Goal: Task Accomplishment & Management: Use online tool/utility

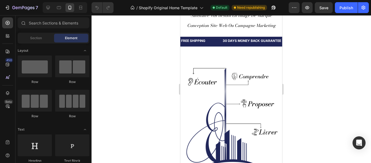
scroll to position [129, 0]
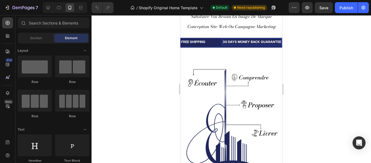
click at [253, 41] on div "30 DAYS MONEY BACK GUARANTEE" at bounding box center [251, 41] width 59 height 7
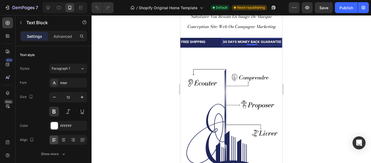
click at [253, 41] on div "30 DAYS MONEY BACK GUARANTEE" at bounding box center [251, 41] width 59 height 7
click at [74, 84] on div "Inter" at bounding box center [73, 82] width 26 height 5
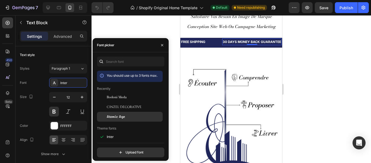
click at [121, 114] on span "Atomic Age" at bounding box center [116, 116] width 18 height 5
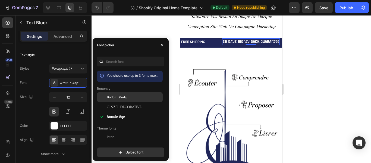
click at [122, 96] on span "Bodoni Moda" at bounding box center [117, 97] width 20 height 5
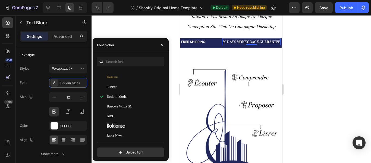
scroll to position [2219, 0]
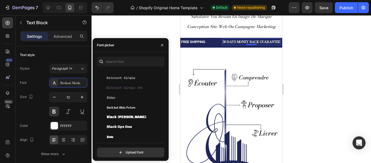
drag, startPoint x: 165, startPoint y: 80, endPoint x: 164, endPoint y: 75, distance: 4.7
click at [164, 75] on div "You should use up to 3 fonts max. Bitcount Grid Double Bitcount Grid Double Ink…" at bounding box center [131, 106] width 76 height 101
click at [162, 85] on div "You should use up to 3 fonts max. Bitcount Grid Double Bitcount Grid Double Ink…" at bounding box center [130, 105] width 67 height 68
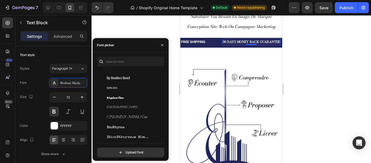
scroll to position [2012, 0]
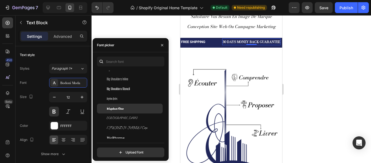
click at [125, 106] on div "Bigshot One" at bounding box center [134, 108] width 55 height 5
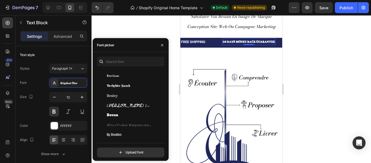
scroll to position [1936, 0]
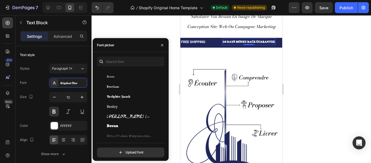
click at [125, 106] on div "Besley" at bounding box center [134, 106] width 55 height 5
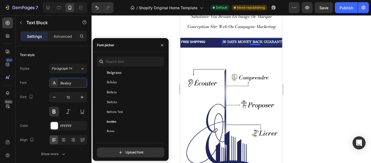
scroll to position [1871, 0]
click at [125, 106] on div "Belleza" at bounding box center [130, 103] width 66 height 10
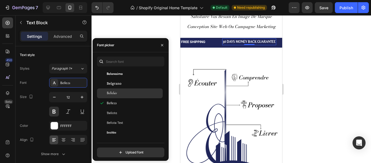
click at [128, 92] on div "Bellefair" at bounding box center [134, 93] width 55 height 5
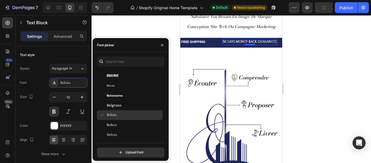
scroll to position [1838, 0]
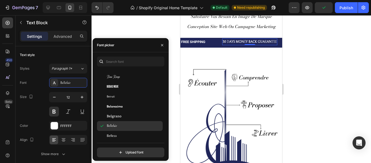
click at [128, 92] on div "Beiruti" at bounding box center [130, 97] width 66 height 10
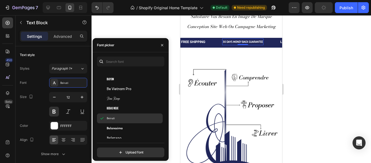
scroll to position [1762, 0]
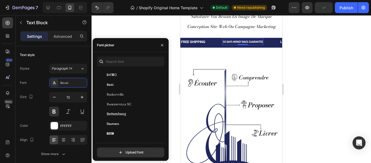
click at [131, 95] on div "Baskervville" at bounding box center [134, 94] width 55 height 5
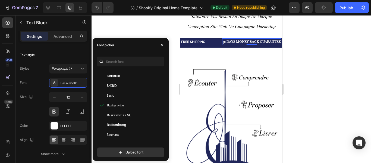
click at [131, 95] on div "Basic" at bounding box center [134, 95] width 55 height 5
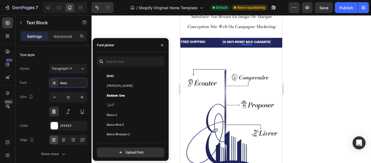
scroll to position [1567, 0]
click at [131, 95] on div "Ballet" at bounding box center [134, 94] width 55 height 5
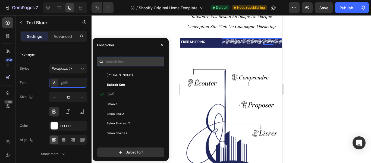
click at [134, 60] on input "text" at bounding box center [130, 61] width 67 height 10
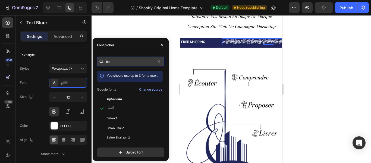
type input "b"
click at [119, 66] on input "b" at bounding box center [130, 61] width 67 height 10
click at [129, 66] on input "b" at bounding box center [130, 61] width 67 height 10
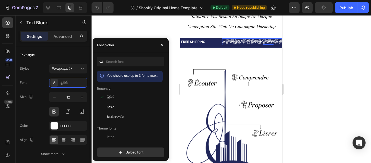
click at [311, 32] on div at bounding box center [232, 88] width 280 height 147
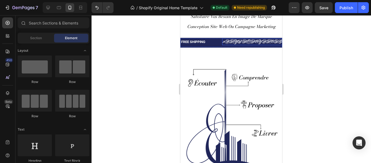
click at [254, 41] on p "30 DAYS MONEY BACK GUARANTEE" at bounding box center [268, 42] width 91 height 6
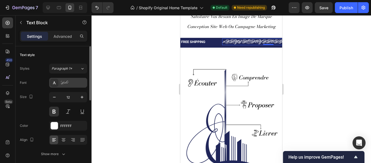
click at [71, 82] on div "Ballet" at bounding box center [73, 82] width 26 height 5
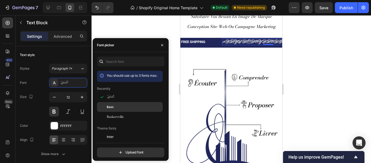
click at [118, 104] on div "Basic" at bounding box center [134, 106] width 55 height 5
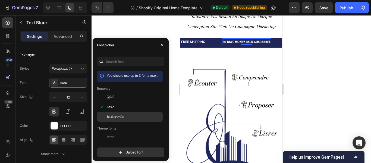
click at [120, 113] on div "Baskervville" at bounding box center [130, 117] width 66 height 10
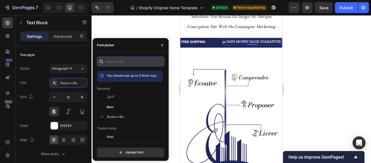
click at [134, 61] on input "text" at bounding box center [130, 61] width 67 height 10
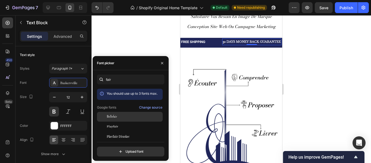
click at [118, 114] on div "Bellefair" at bounding box center [130, 117] width 66 height 10
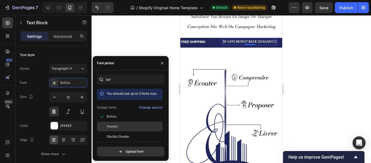
click at [120, 126] on div "Playfair" at bounding box center [134, 126] width 55 height 5
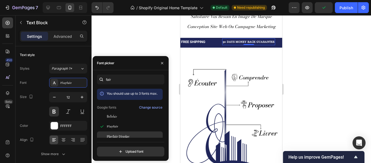
click at [124, 134] on span "Playfair Display" at bounding box center [118, 136] width 23 height 5
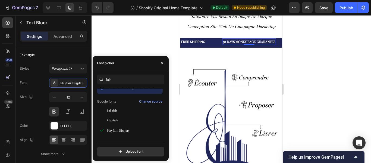
scroll to position [7, 0]
click at [155, 100] on div "Change source" at bounding box center [150, 100] width 23 height 5
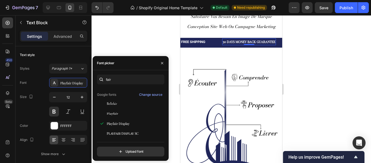
scroll to position [13, 0]
click at [140, 133] on div "Playfair Display SC" at bounding box center [134, 132] width 55 height 5
click at [137, 124] on div "Playfair Display" at bounding box center [134, 122] width 55 height 5
click at [132, 113] on div "Playfair" at bounding box center [134, 113] width 55 height 5
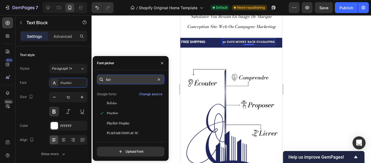
click at [143, 79] on input "fair" at bounding box center [130, 79] width 67 height 10
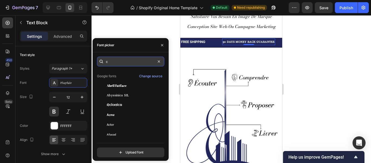
scroll to position [0, 0]
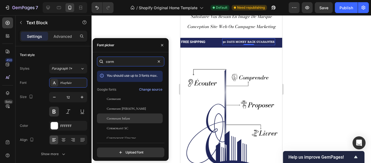
type input "corm"
click at [140, 116] on div "Cormorant Infant" at bounding box center [134, 118] width 55 height 5
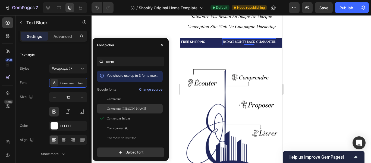
click at [138, 110] on div "Cormorant [PERSON_NAME]" at bounding box center [134, 108] width 55 height 5
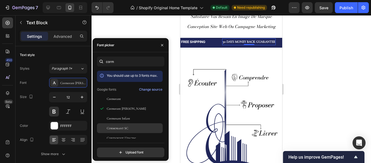
click at [133, 127] on div "Cormorant SC" at bounding box center [134, 127] width 55 height 5
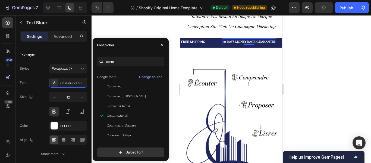
scroll to position [14, 0]
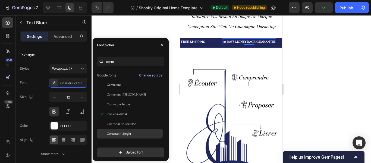
click at [136, 133] on div "Cormorant Upright" at bounding box center [134, 133] width 55 height 5
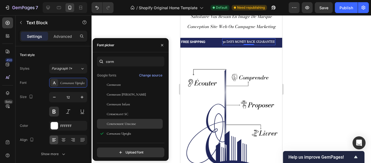
click at [130, 122] on span "Cormorant Unicase" at bounding box center [121, 123] width 29 height 5
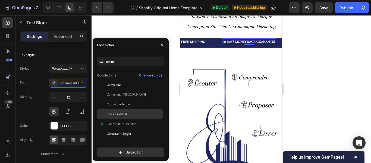
click at [125, 112] on span "Cormorant SC" at bounding box center [117, 113] width 21 height 5
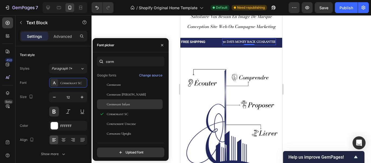
click at [125, 103] on span "Cormorant Infant" at bounding box center [118, 104] width 23 height 5
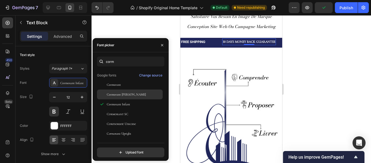
click at [126, 94] on span "Cormorant [PERSON_NAME]" at bounding box center [126, 94] width 39 height 5
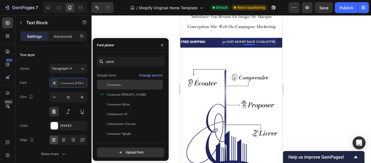
click at [119, 84] on span "Cormorant" at bounding box center [114, 84] width 14 height 5
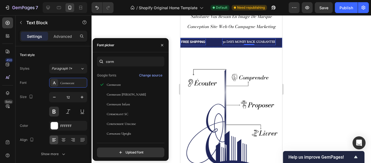
click at [197, 42] on div "FREE SHIPPING" at bounding box center [193, 41] width 25 height 7
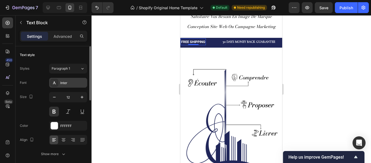
click at [71, 82] on div "Inter" at bounding box center [73, 82] width 26 height 5
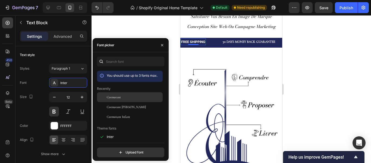
click at [120, 99] on span "Cormorant" at bounding box center [114, 97] width 14 height 5
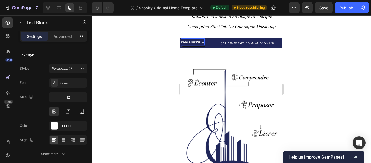
click at [196, 45] on div "FREE SHIPPING Text Block 8" at bounding box center [193, 41] width 24 height 7
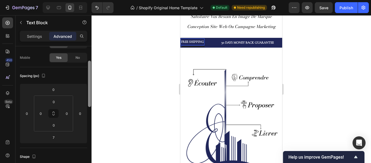
scroll to position [39, 0]
drag, startPoint x: 89, startPoint y: 49, endPoint x: 90, endPoint y: 62, distance: 13.7
click at [90, 62] on div at bounding box center [89, 83] width 3 height 46
click at [232, 43] on p "30 DAYS MONEY BACK GUARANTEE" at bounding box center [247, 43] width 52 height 6
drag, startPoint x: 250, startPoint y: 45, endPoint x: 247, endPoint y: 42, distance: 3.5
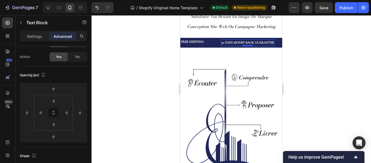
click at [247, 42] on div "30 DAYS MONEY BACK GUARANTEE Text Block 0" at bounding box center [248, 42] width 54 height 7
click at [202, 43] on div "FREE SHIPPING" at bounding box center [193, 41] width 24 height 7
click at [195, 42] on div "FREE SHIPPING" at bounding box center [193, 41] width 24 height 7
click at [207, 43] on div "FREE SHIPPING Text Block 7" at bounding box center [201, 42] width 40 height 9
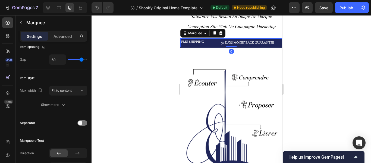
scroll to position [0, 0]
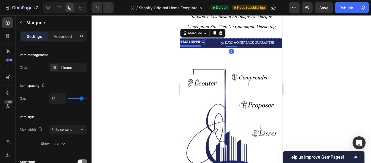
click at [197, 43] on p "FREE SHIPPING" at bounding box center [192, 42] width 23 height 6
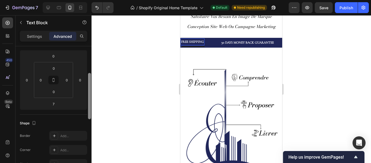
scroll to position [73, 0]
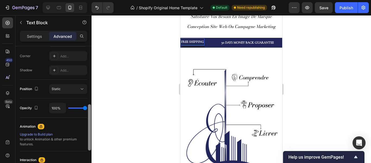
drag, startPoint x: 90, startPoint y: 64, endPoint x: 92, endPoint y: 122, distance: 57.6
click at [92, 0] on div "7 / Shopify Original Home Template Default Need republishing Preview Save Publi…" at bounding box center [185, 0] width 371 height 0
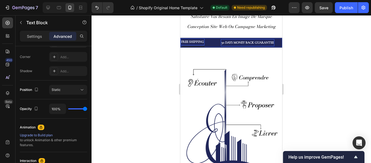
click at [243, 43] on p "30 DAYS MONEY BACK GUARANTEE" at bounding box center [247, 43] width 52 height 6
click at [247, 44] on div "30 DAYS MONEY BACK GUARANTEE Text Block 0" at bounding box center [248, 42] width 54 height 7
click at [195, 43] on p "FREE SHIPPING" at bounding box center [192, 42] width 23 height 6
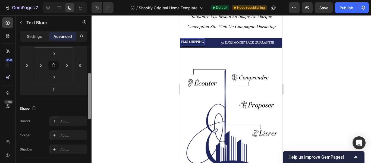
scroll to position [64, 0]
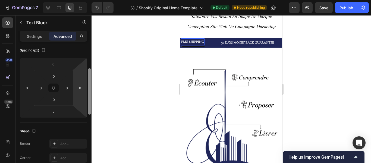
drag, startPoint x: 90, startPoint y: 108, endPoint x: 85, endPoint y: 73, distance: 35.6
click at [85, 73] on div "Display on Desktop Yes No Tablet Yes No Mobile Yes No Spacing (px) 0 0 7 0 0 0 …" at bounding box center [53, 112] width 76 height 132
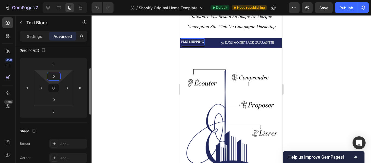
click at [58, 77] on input "0" at bounding box center [53, 76] width 11 height 8
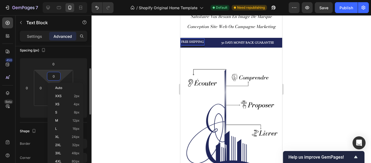
type input "5"
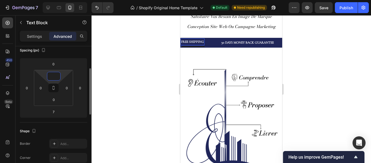
type input "3"
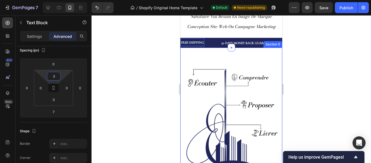
click at [201, 55] on div "Image Section 5" at bounding box center [231, 112] width 102 height 129
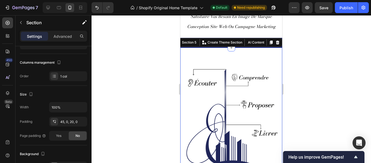
scroll to position [0, 0]
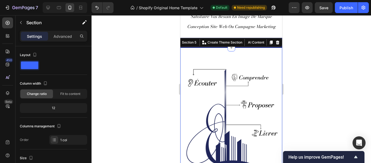
click at [301, 47] on div at bounding box center [232, 88] width 280 height 147
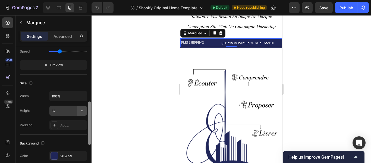
scroll to position [169, 0]
drag, startPoint x: 89, startPoint y: 56, endPoint x: 86, endPoint y: 112, distance: 55.8
click at [86, 112] on div "Item management Order 4 items Item spacing Gap 60 Item style Max width Fit to c…" at bounding box center [53, 112] width 76 height 132
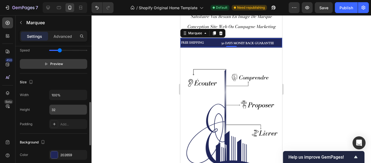
click at [53, 65] on span "Preview" at bounding box center [56, 63] width 13 height 5
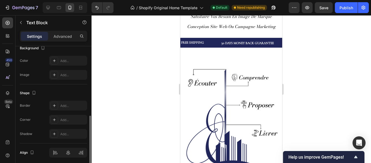
scroll to position [0, 0]
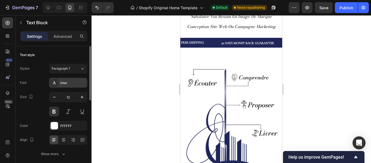
click at [72, 85] on div "Inter" at bounding box center [73, 82] width 26 height 5
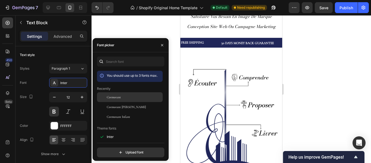
click at [117, 98] on span "Cormorant" at bounding box center [114, 97] width 14 height 5
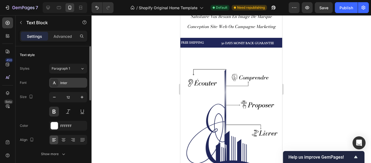
click at [68, 83] on div "Inter" at bounding box center [73, 82] width 26 height 5
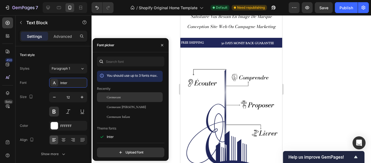
click at [112, 96] on span "Cormorant" at bounding box center [114, 97] width 14 height 5
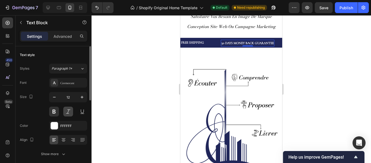
click at [65, 113] on button at bounding box center [68, 111] width 10 height 10
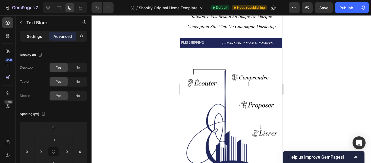
click at [37, 36] on p "Settings" at bounding box center [34, 36] width 15 height 6
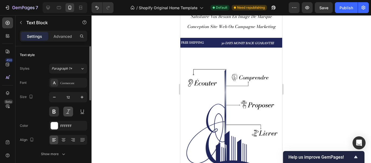
click at [68, 108] on button at bounding box center [68, 111] width 10 height 10
click at [69, 109] on button at bounding box center [68, 111] width 10 height 10
click at [67, 112] on button at bounding box center [68, 111] width 10 height 10
click at [291, 43] on div "LIMITED TIME 50% OFF SALE" at bounding box center [312, 43] width 42 height 7
click at [348, 42] on div "LIFE TIME WARRANTY" at bounding box center [365, 43] width 34 height 7
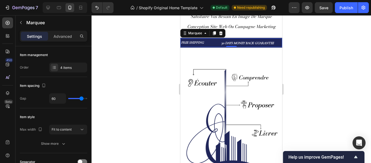
click at [247, 45] on div "30 DAYS MONEY BACK GUARANTEE Text Block" at bounding box center [255, 43] width 70 height 7
type input "49"
type input "40"
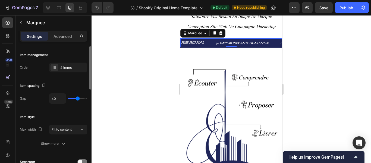
type input "33"
type input "25"
type input "27"
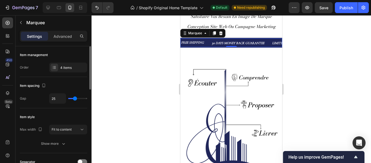
type input "27"
type input "28"
type input "30"
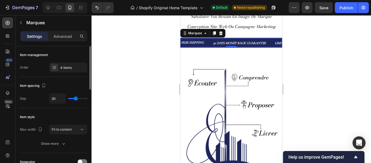
type input "31"
type input "33"
type input "34"
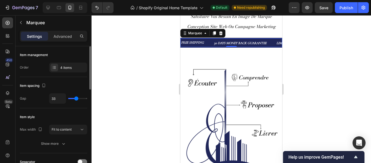
type input "34"
type input "36"
drag, startPoint x: 81, startPoint y: 97, endPoint x: 77, endPoint y: 97, distance: 4.1
type input "34"
click at [77, 98] on input "range" at bounding box center [77, 98] width 19 height 1
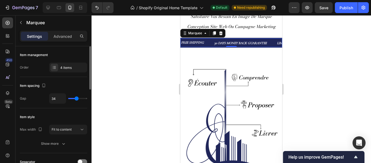
type input "36"
type input "37"
type input "41"
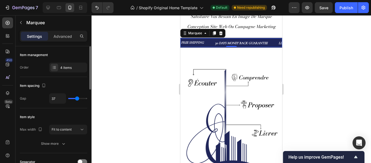
type input "41"
type input "43"
type input "49"
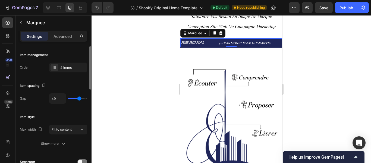
type input "50"
type input "52"
type input "53"
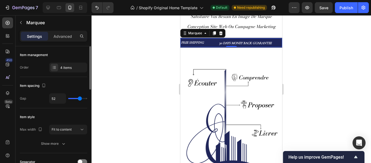
type input "53"
type input "61"
type input "59"
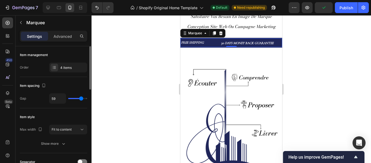
type input "58"
type input "56"
type input "58"
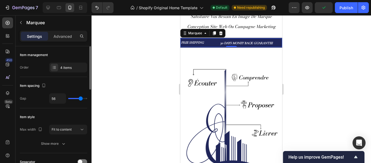
type input "58"
type input "59"
type input "61"
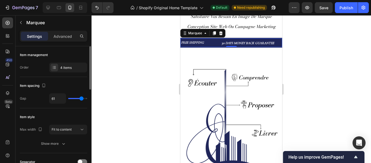
type input "59"
type input "61"
drag, startPoint x: 77, startPoint y: 97, endPoint x: 81, endPoint y: 96, distance: 4.9
type input "61"
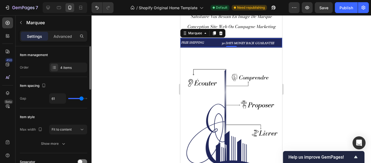
click at [81, 98] on input "range" at bounding box center [77, 98] width 19 height 1
click at [320, 54] on div at bounding box center [232, 88] width 280 height 147
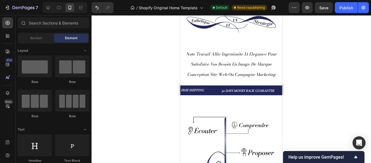
scroll to position [84, 0]
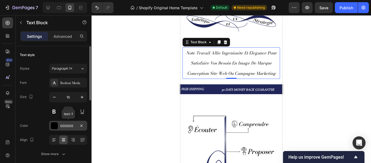
click at [69, 123] on div "000000" at bounding box center [68, 125] width 16 height 5
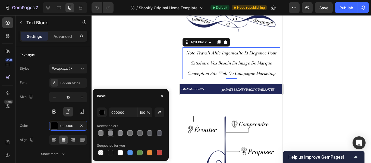
click at [111, 132] on div at bounding box center [110, 132] width 5 height 5
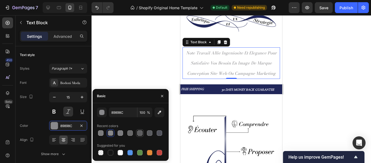
click at [137, 132] on div at bounding box center [139, 132] width 5 height 5
type input "5C5C5E"
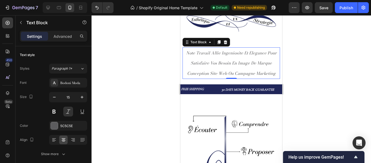
click at [300, 103] on div at bounding box center [232, 88] width 280 height 147
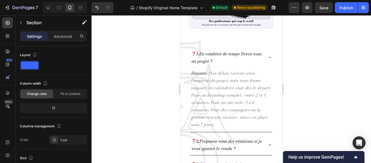
scroll to position [580, 0]
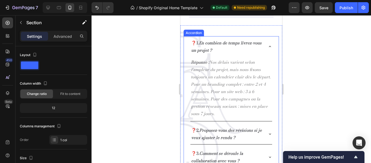
click at [268, 44] on icon at bounding box center [270, 46] width 4 height 4
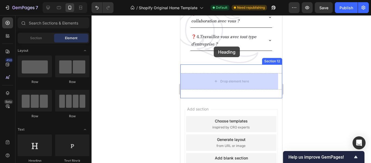
scroll to position [646, 0]
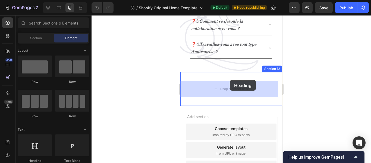
drag, startPoint x: 219, startPoint y: 160, endPoint x: 238, endPoint y: 79, distance: 82.8
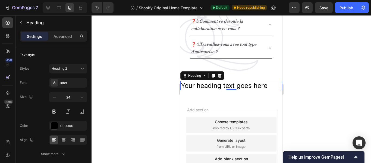
click at [271, 84] on h2 "Your heading text goes here" at bounding box center [231, 86] width 102 height 10
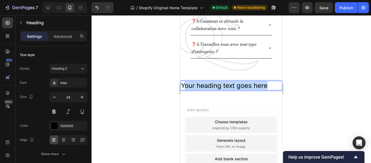
drag, startPoint x: 271, startPoint y: 84, endPoint x: 183, endPoint y: 86, distance: 87.5
click at [183, 86] on p "Your heading text goes here" at bounding box center [231, 85] width 101 height 8
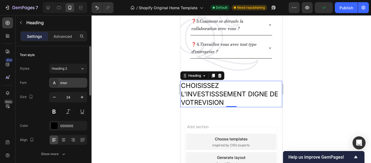
click at [71, 83] on div "Inter" at bounding box center [73, 82] width 26 height 5
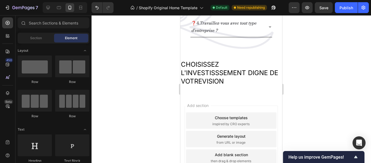
scroll to position [729, 0]
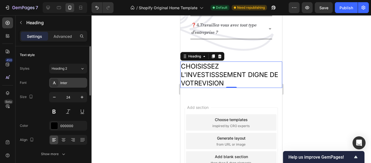
click at [75, 83] on div "Inter" at bounding box center [73, 82] width 26 height 5
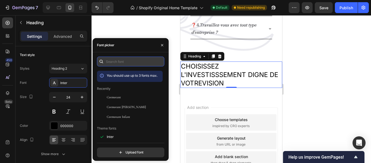
click at [125, 64] on input "text" at bounding box center [130, 61] width 67 height 10
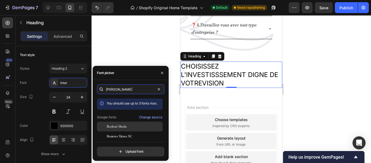
type input "[PERSON_NAME]"
click at [125, 125] on span "Bodoni Moda" at bounding box center [117, 126] width 20 height 5
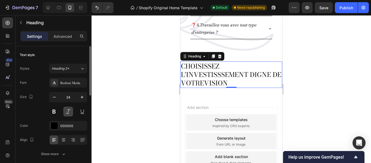
click at [66, 111] on button at bounding box center [68, 111] width 10 height 10
click at [56, 112] on button at bounding box center [54, 111] width 10 height 10
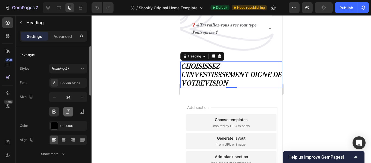
click at [65, 112] on button at bounding box center [68, 111] width 10 height 10
click at [54, 98] on icon "button" at bounding box center [54, 96] width 5 height 5
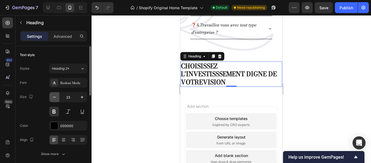
click at [54, 98] on icon "button" at bounding box center [54, 96] width 5 height 5
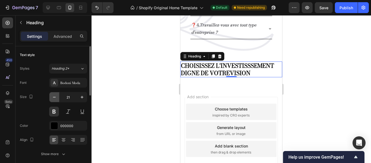
click at [54, 98] on icon "button" at bounding box center [54, 96] width 5 height 5
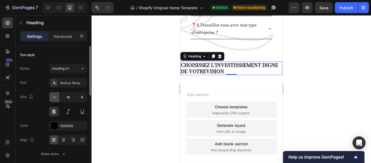
click at [54, 98] on icon "button" at bounding box center [54, 96] width 5 height 5
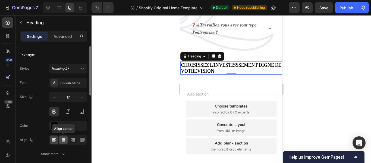
click at [62, 138] on icon at bounding box center [64, 138] width 4 height 1
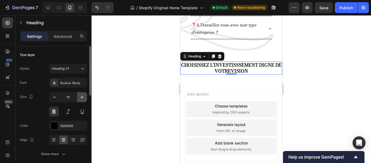
click at [80, 98] on icon "button" at bounding box center [81, 96] width 5 height 5
type input "18"
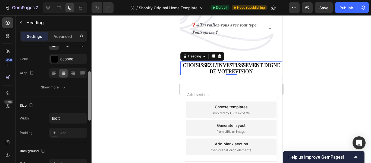
drag, startPoint x: 90, startPoint y: 83, endPoint x: 90, endPoint y: 107, distance: 24.7
click at [90, 107] on div at bounding box center [89, 95] width 3 height 49
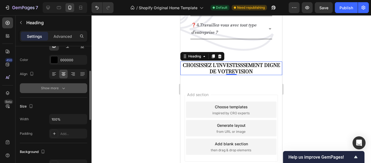
click at [64, 87] on icon "button" at bounding box center [63, 87] width 5 height 5
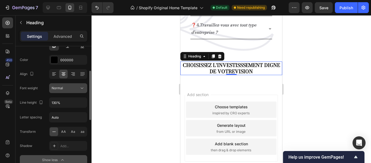
click at [82, 87] on icon at bounding box center [81, 87] width 5 height 5
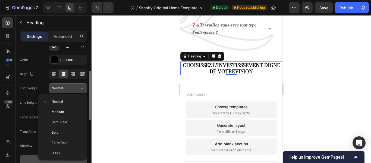
click at [70, 90] on div "Normal" at bounding box center [66, 88] width 28 height 5
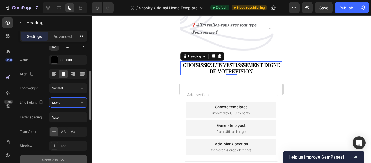
click at [67, 101] on input "130%" at bounding box center [67, 103] width 37 height 10
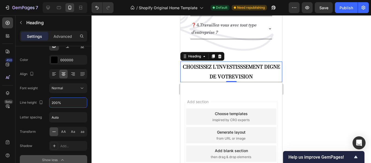
type input "200%"
click at [293, 72] on div at bounding box center [232, 88] width 280 height 147
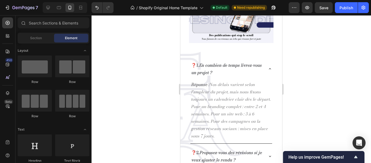
scroll to position [561, 0]
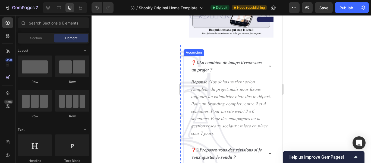
click at [268, 64] on icon at bounding box center [270, 66] width 4 height 4
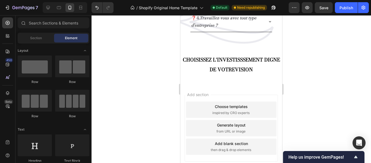
scroll to position [759, 0]
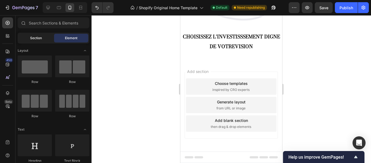
click at [41, 39] on span "Section" at bounding box center [36, 38] width 12 height 5
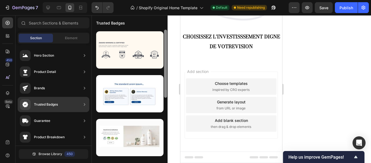
drag, startPoint x: 165, startPoint y: 71, endPoint x: 165, endPoint y: 53, distance: 18.2
click at [165, 53] on div at bounding box center [165, 64] width 3 height 68
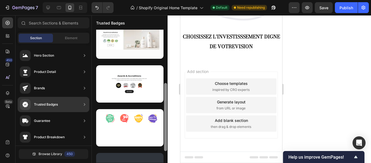
scroll to position [99, 0]
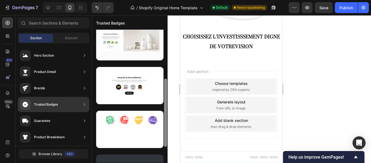
drag, startPoint x: 165, startPoint y: 53, endPoint x: 165, endPoint y: 102, distance: 48.9
click at [165, 102] on div at bounding box center [165, 112] width 3 height 68
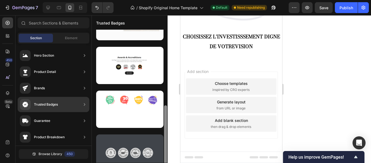
scroll to position [126, 0]
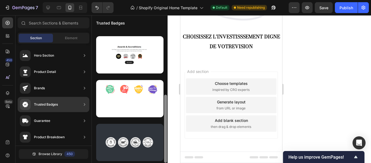
drag, startPoint x: 165, startPoint y: 102, endPoint x: 164, endPoint y: 136, distance: 33.4
click at [164, 136] on div at bounding box center [165, 129] width 3 height 68
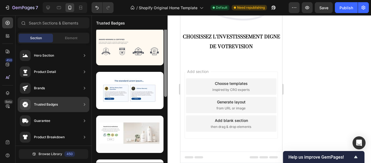
scroll to position [0, 0]
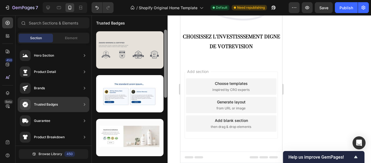
drag, startPoint x: 165, startPoint y: 139, endPoint x: 162, endPoint y: 66, distance: 72.9
click at [162, 66] on div at bounding box center [130, 96] width 76 height 133
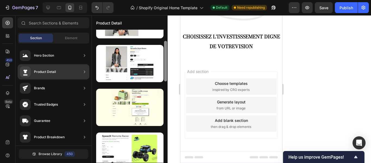
scroll to position [32, 0]
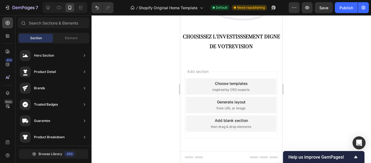
drag, startPoint x: 165, startPoint y: 56, endPoint x: 168, endPoint y: 68, distance: 12.1
click at [168, 0] on div "7 / Shopify Original Home Template Default Need republishing Preview Save Publi…" at bounding box center [185, 0] width 371 height 0
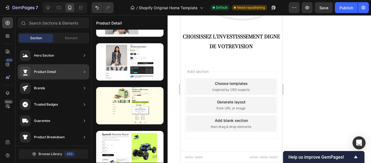
click at [58, 72] on div "Product Detail" at bounding box center [54, 71] width 72 height 15
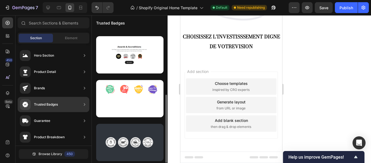
scroll to position [126, 0]
click at [48, 103] on div "Trusted Badges" at bounding box center [46, 104] width 24 height 5
click at [93, 105] on div at bounding box center [130, 32] width 76 height 259
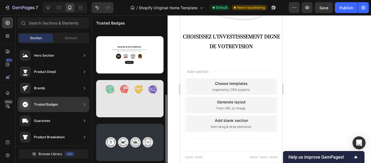
click at [98, 80] on div at bounding box center [129, 98] width 67 height 37
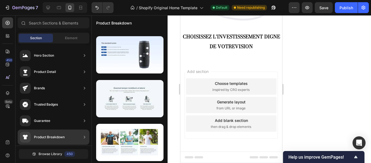
click at [72, 134] on div "Product Breakdown" at bounding box center [54, 136] width 72 height 15
click at [95, 120] on div at bounding box center [130, 120] width 76 height 434
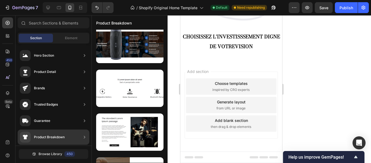
scroll to position [1307, 0]
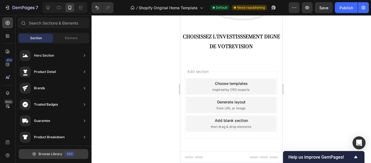
click at [68, 152] on div "450" at bounding box center [69, 153] width 11 height 5
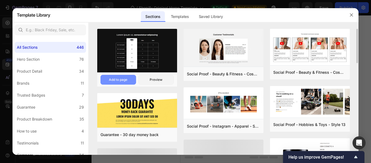
click at [128, 80] on button "Add to page" at bounding box center [119, 80] width 36 height 10
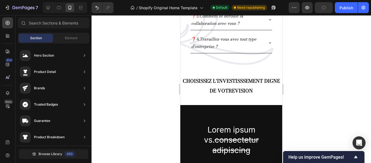
scroll to position [712, 0]
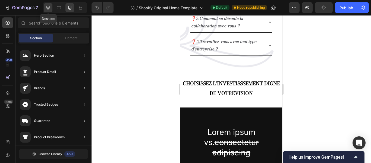
click at [48, 5] on icon at bounding box center [47, 7] width 5 height 5
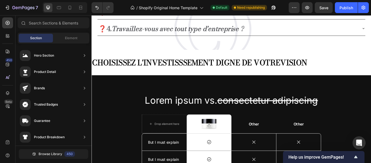
scroll to position [1700, 0]
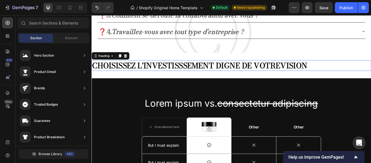
click at [357, 77] on h2 "CHOISISSEZ L'INVESTISSSEMENT DIGNE DE VOTREVISION" at bounding box center [255, 74] width 326 height 12
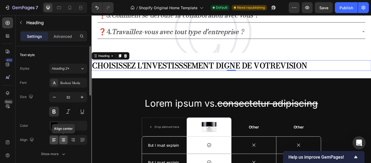
click at [63, 140] on icon at bounding box center [64, 140] width 4 height 1
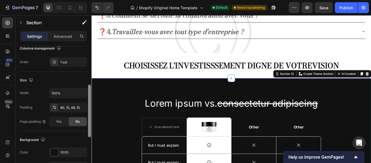
scroll to position [93, 0]
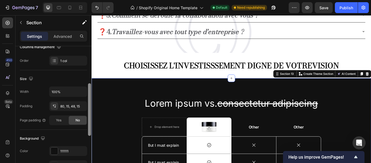
drag, startPoint x: 181, startPoint y: 79, endPoint x: 92, endPoint y: 134, distance: 104.1
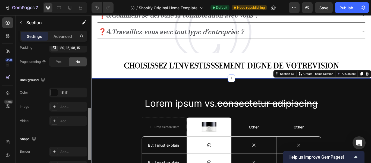
scroll to position [150, 0]
drag, startPoint x: 90, startPoint y: 107, endPoint x: 89, endPoint y: 124, distance: 16.9
click at [89, 124] on div at bounding box center [89, 132] width 3 height 52
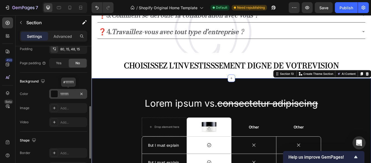
click at [74, 95] on div "111111" at bounding box center [68, 94] width 16 height 5
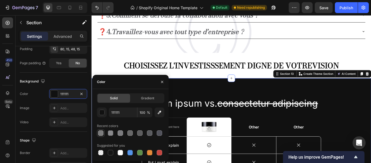
click at [101, 132] on div at bounding box center [100, 132] width 5 height 5
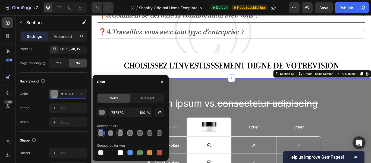
click at [118, 133] on div at bounding box center [120, 132] width 5 height 5
click at [123, 114] on input "7C7C7F" at bounding box center [123, 112] width 28 height 10
paste input "#f1f2f4"
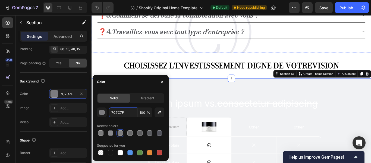
type input "#f1f2f4"
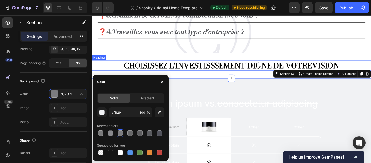
click at [111, 79] on h2 "CHOISISSEZ L'INVESTISSSEMENT DIGNE DE VOTREVISION" at bounding box center [255, 74] width 326 height 12
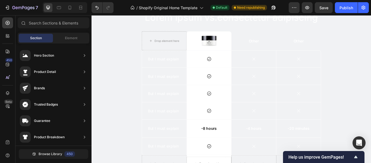
scroll to position [1804, 0]
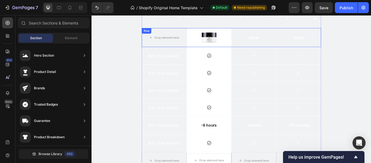
click at [317, 47] on div "Other Text Block" at bounding box center [333, 41] width 52 height 22
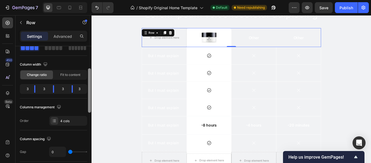
scroll to position [29, 0]
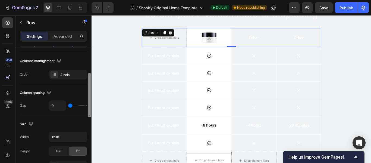
drag, startPoint x: 88, startPoint y: 64, endPoint x: 87, endPoint y: 90, distance: 26.9
click at [87, 90] on div "Layout Column width Change ratio Fit to content 3 3 3 3 Columns management Orde…" at bounding box center [53, 112] width 76 height 132
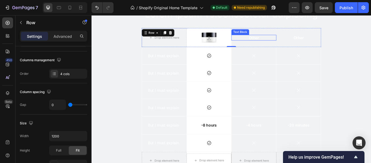
click at [280, 43] on p "Other" at bounding box center [280, 42] width 51 height 6
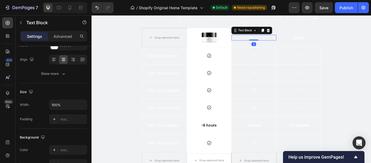
scroll to position [0, 0]
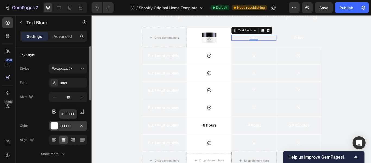
click at [73, 125] on div "FFFFFF" at bounding box center [68, 125] width 16 height 5
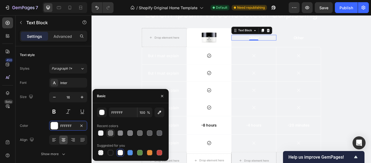
click at [112, 132] on div at bounding box center [110, 132] width 5 height 5
click at [160, 133] on div at bounding box center [159, 132] width 5 height 5
type input "595A5E"
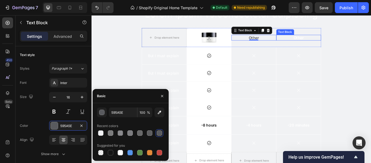
click at [332, 39] on p "Other" at bounding box center [332, 42] width 51 height 6
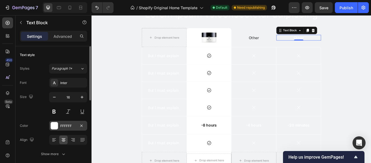
click at [78, 124] on div "FFFFFF" at bounding box center [68, 126] width 38 height 10
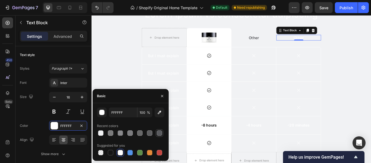
click at [160, 131] on div at bounding box center [159, 132] width 5 height 5
type input "595A5E"
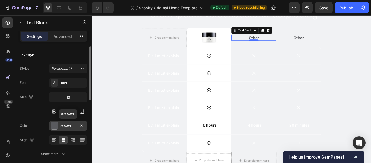
click at [73, 125] on div "595A5E" at bounding box center [68, 125] width 16 height 5
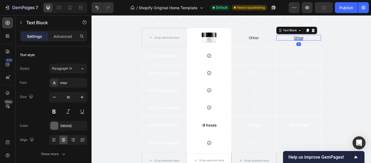
click at [328, 42] on p "Other" at bounding box center [332, 42] width 51 height 6
click at [74, 129] on div "595A5E" at bounding box center [68, 126] width 38 height 10
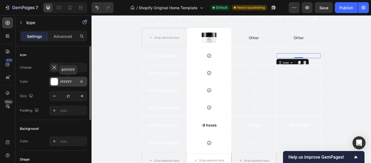
click at [71, 82] on div "FFFFFF" at bounding box center [68, 81] width 16 height 5
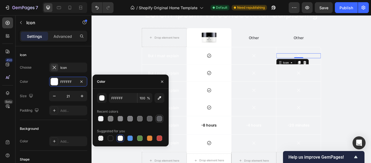
click at [161, 117] on div at bounding box center [159, 118] width 5 height 5
type input "595A5E"
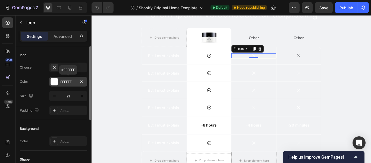
click at [76, 80] on div "FFFFFF" at bounding box center [68, 81] width 16 height 5
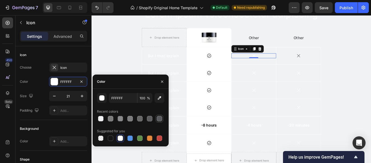
click at [159, 118] on div at bounding box center [159, 118] width 5 height 5
type input "595A5E"
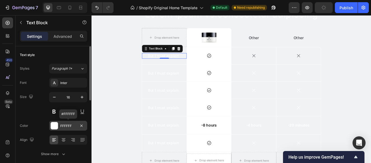
click at [76, 124] on div "FFFFFF" at bounding box center [68, 126] width 38 height 10
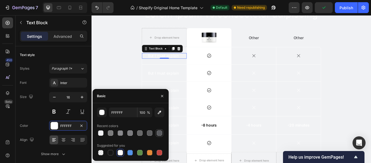
click at [159, 133] on div at bounding box center [159, 132] width 5 height 5
type input "595A5E"
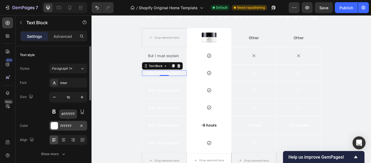
click at [73, 125] on div "FFFFFF" at bounding box center [68, 125] width 16 height 5
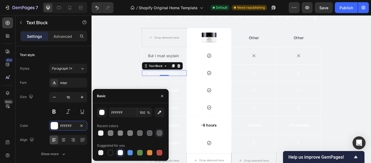
click at [161, 131] on div at bounding box center [159, 132] width 5 height 5
type input "595A5E"
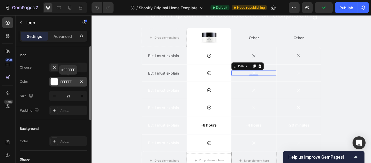
click at [69, 84] on div "FFFFFF" at bounding box center [68, 82] width 38 height 10
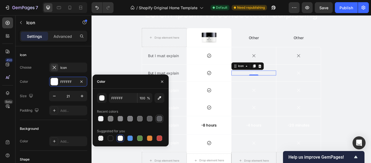
click at [160, 117] on div at bounding box center [159, 118] width 5 height 5
type input "595A5E"
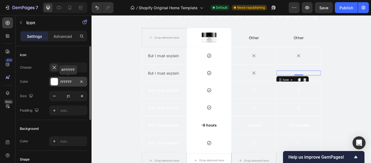
click at [71, 82] on div "FFFFFF" at bounding box center [68, 81] width 16 height 5
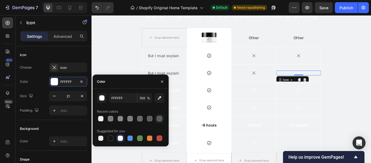
click at [160, 118] on div at bounding box center [159, 118] width 5 height 5
type input "595A5E"
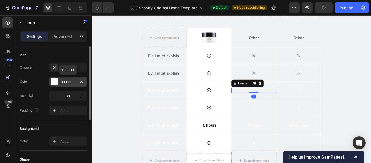
click at [71, 82] on div "FFFFFF" at bounding box center [68, 81] width 16 height 5
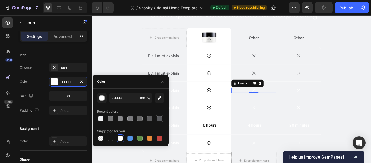
click at [159, 117] on div at bounding box center [159, 118] width 5 height 5
type input "595A5E"
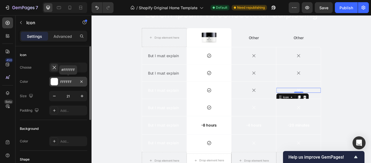
click at [70, 80] on div "FFFFFF" at bounding box center [68, 81] width 16 height 5
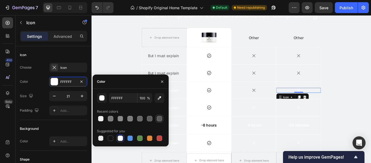
click at [158, 119] on div at bounding box center [159, 118] width 5 height 5
type input "595A5E"
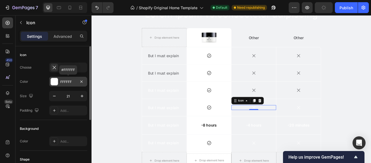
click at [70, 83] on div "FFFFFF" at bounding box center [68, 81] width 16 height 5
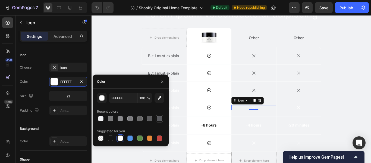
click at [162, 120] on div at bounding box center [159, 118] width 5 height 5
type input "595A5E"
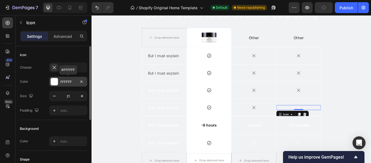
click at [65, 82] on div "FFFFFF" at bounding box center [68, 81] width 16 height 5
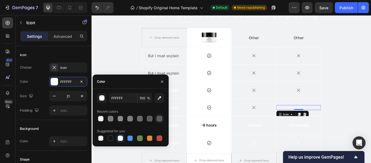
click at [157, 117] on div at bounding box center [159, 118] width 5 height 5
type input "595A5E"
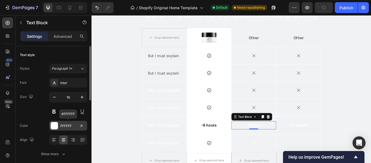
click at [71, 124] on div "FFFFFF" at bounding box center [68, 125] width 16 height 5
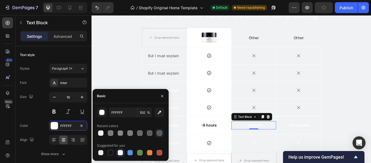
click at [159, 131] on div at bounding box center [159, 132] width 5 height 5
type input "595A5E"
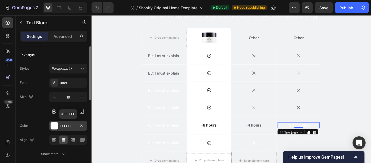
click at [68, 125] on div "FFFFFF" at bounding box center [68, 125] width 16 height 5
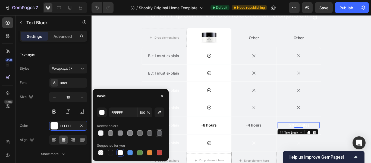
click at [162, 131] on div at bounding box center [159, 133] width 7 height 7
type input "595A5E"
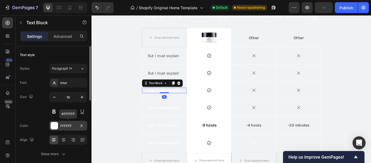
click at [73, 125] on div "FFFFFF" at bounding box center [68, 125] width 16 height 5
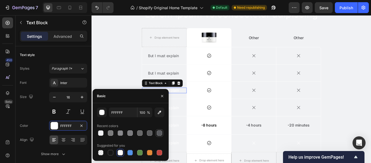
click at [159, 131] on div at bounding box center [159, 132] width 5 height 5
type input "595A5E"
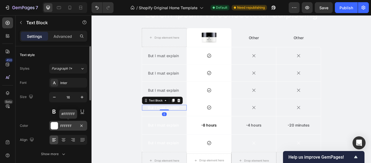
click at [77, 125] on div "FFFFFF" at bounding box center [68, 126] width 38 height 10
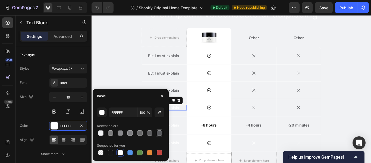
click at [161, 133] on div at bounding box center [159, 132] width 5 height 5
type input "595A5E"
click at [193, 142] on div "But I must explain" at bounding box center [176, 143] width 39 height 7
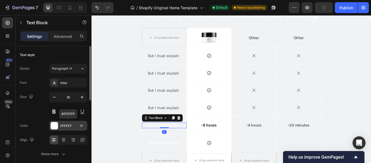
click at [75, 125] on div "FFFFFF" at bounding box center [68, 125] width 16 height 5
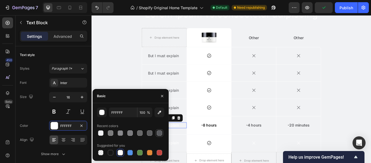
click at [161, 132] on div at bounding box center [159, 132] width 5 height 5
type input "595A5E"
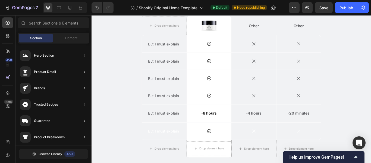
scroll to position [1811, 0]
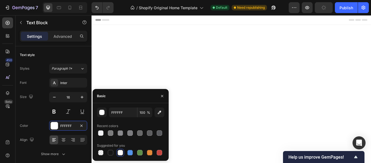
scroll to position [1811, 0]
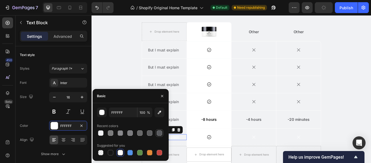
click at [161, 133] on div at bounding box center [159, 132] width 5 height 5
type input "595A5E"
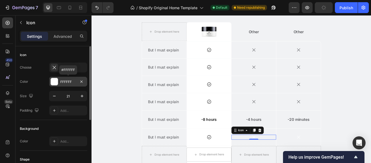
click at [74, 83] on div "FFFFFF" at bounding box center [68, 81] width 16 height 5
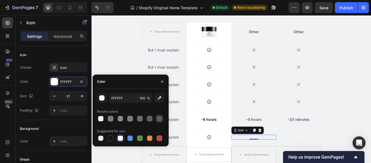
click at [159, 119] on div at bounding box center [159, 118] width 5 height 5
type input "595A5E"
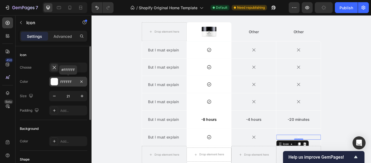
click at [71, 80] on div "FFFFFF" at bounding box center [68, 81] width 16 height 5
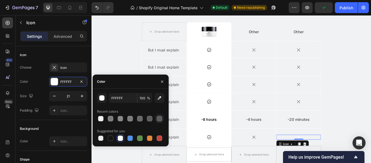
click at [161, 118] on div at bounding box center [159, 118] width 5 height 5
type input "595A5E"
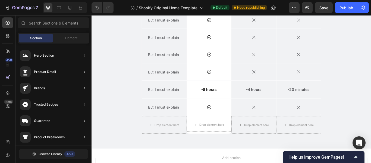
scroll to position [1849, 0]
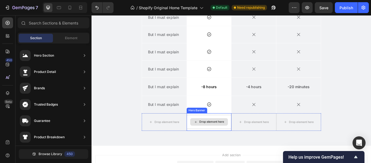
click at [232, 144] on div "Drop element here" at bounding box center [228, 139] width 52 height 16
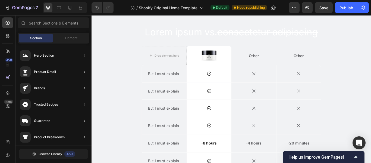
scroll to position [1776, 0]
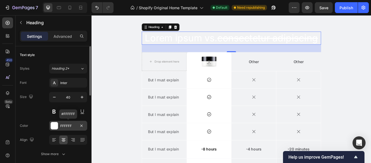
click at [71, 127] on div "FFFFFF" at bounding box center [68, 125] width 16 height 5
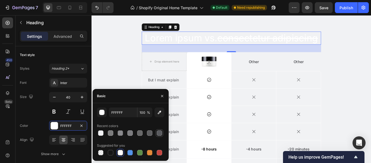
click at [159, 133] on div at bounding box center [159, 132] width 5 height 5
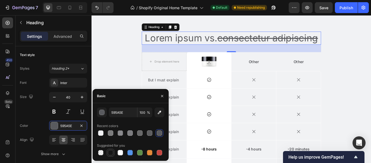
click at [111, 152] on div at bounding box center [110, 152] width 5 height 5
type input "151515"
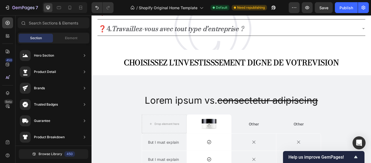
scroll to position [1700, 0]
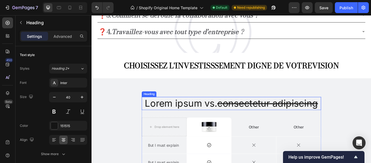
click at [321, 115] on s "consectetur adipiscing" at bounding box center [296, 117] width 117 height 13
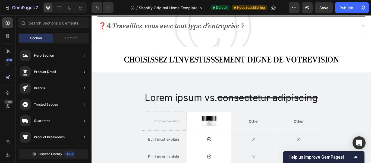
scroll to position [1711, 0]
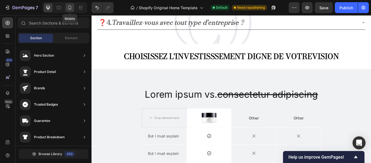
click at [71, 10] on icon at bounding box center [69, 7] width 5 height 5
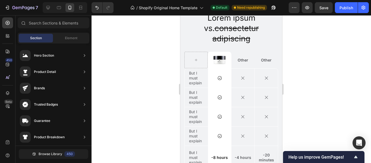
scroll to position [1524, 0]
